Goal: Find specific page/section: Find specific page/section

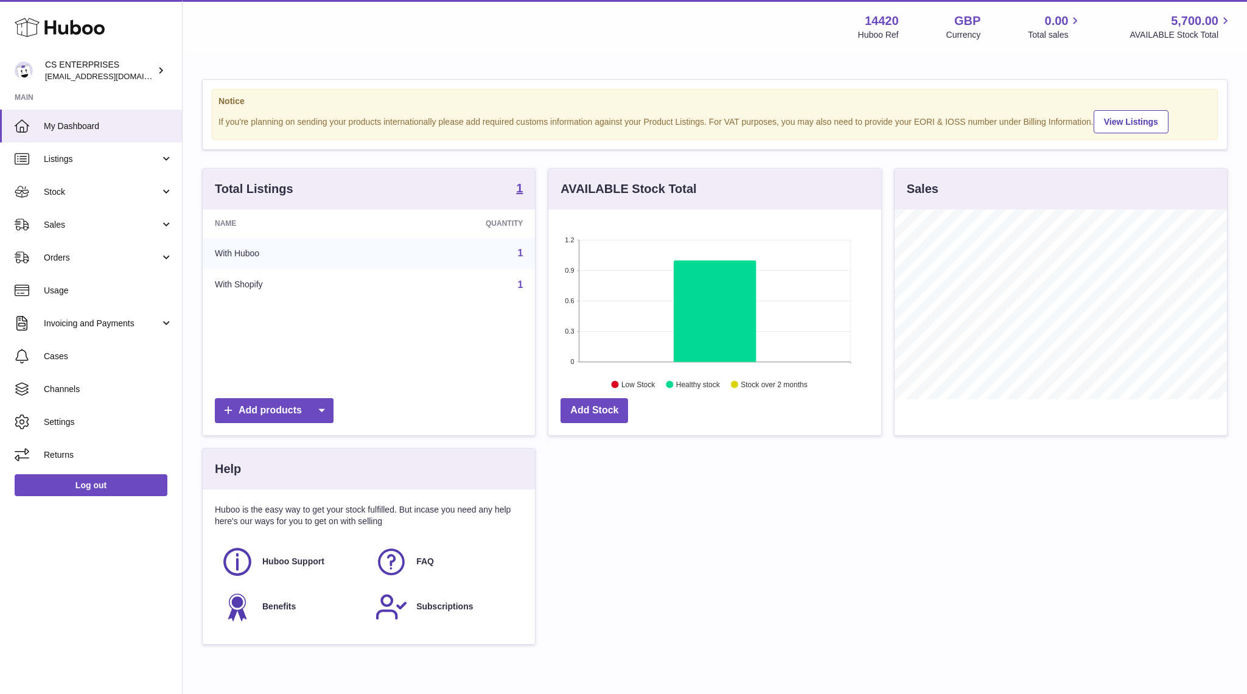
scroll to position [190, 332]
click at [85, 315] on link "Invoicing and Payments" at bounding box center [91, 323] width 182 height 33
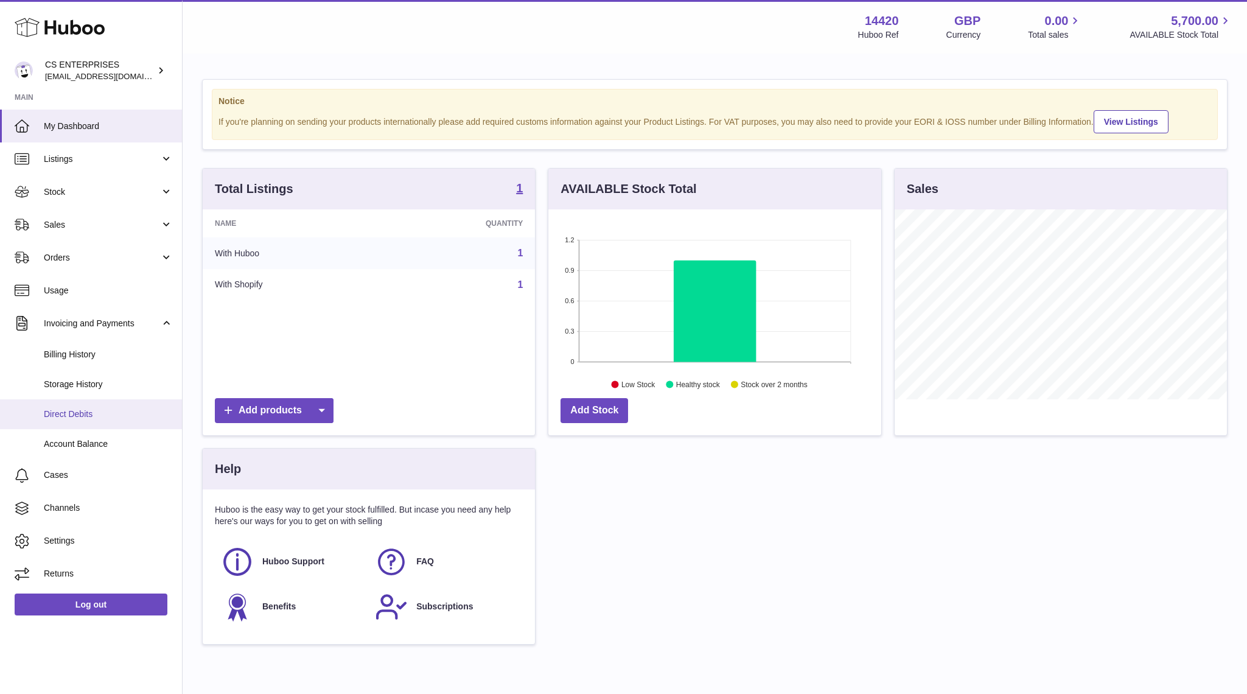
click at [79, 408] on link "Direct Debits" at bounding box center [91, 414] width 182 height 30
